Goal: Task Accomplishment & Management: Use online tool/utility

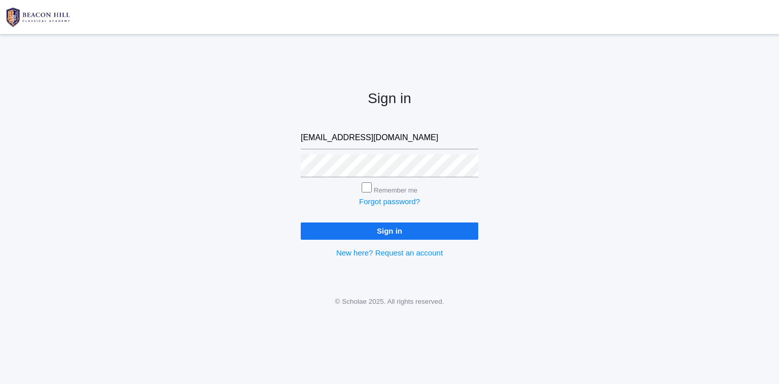
type input "[EMAIL_ADDRESS][DOMAIN_NAME]"
click at [404, 231] on input "Sign in" at bounding box center [390, 230] width 178 height 17
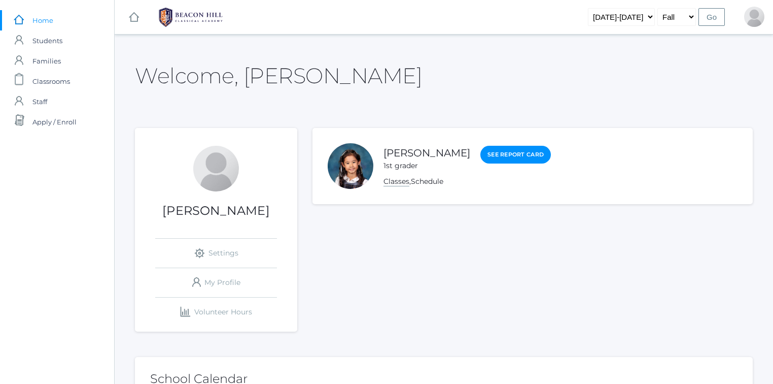
click at [397, 180] on link "Classes" at bounding box center [397, 182] width 26 height 10
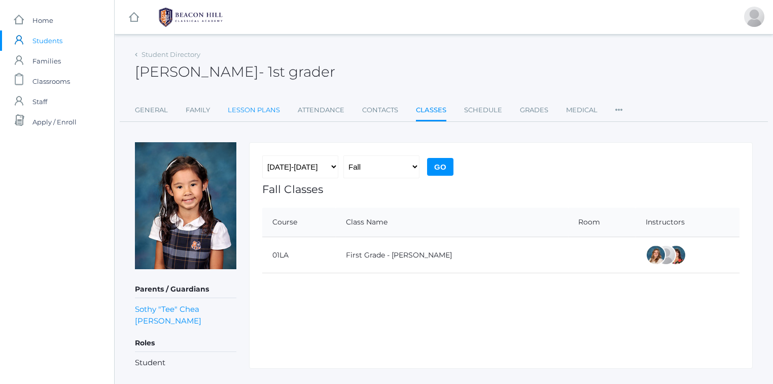
click at [261, 110] on link "Lesson Plans" at bounding box center [254, 110] width 52 height 20
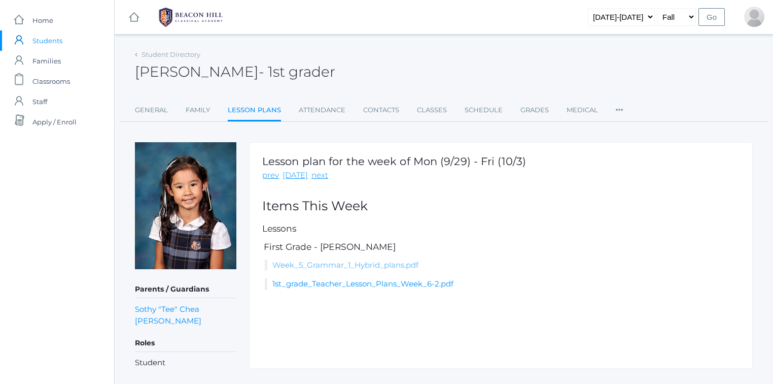
click at [333, 263] on link "Week_5_Grammar_1_Hybrid_plans.pdf" at bounding box center [345, 265] width 146 height 10
